Goal: Task Accomplishment & Management: Manage account settings

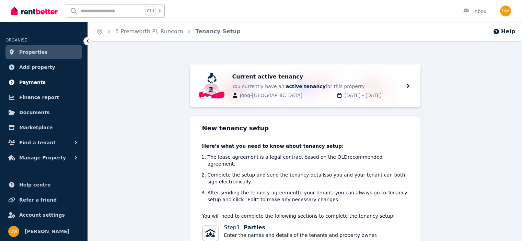
click at [36, 82] on span "Payments" at bounding box center [32, 82] width 26 height 8
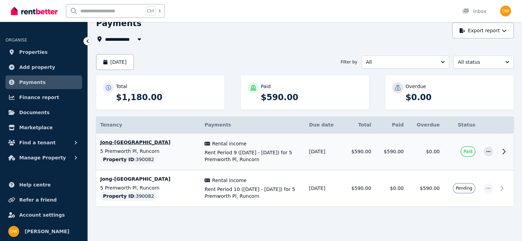
scroll to position [36, 0]
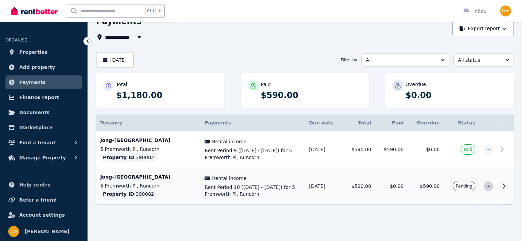
click at [487, 186] on icon "button" at bounding box center [488, 186] width 4 height 1
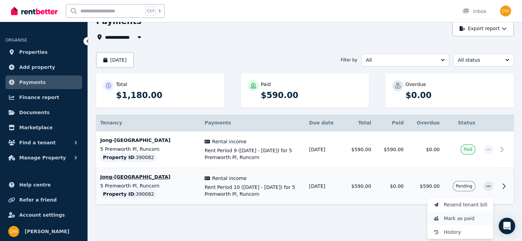
click at [463, 217] on span "Mark as paid" at bounding box center [465, 218] width 44 height 8
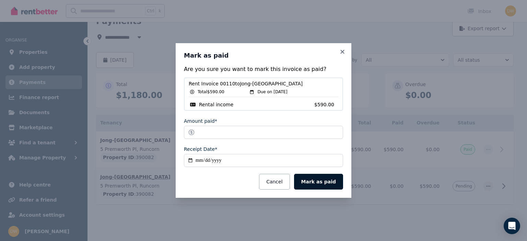
click at [323, 180] on button "Mark as paid" at bounding box center [318, 182] width 49 height 16
